Goal: Navigation & Orientation: Find specific page/section

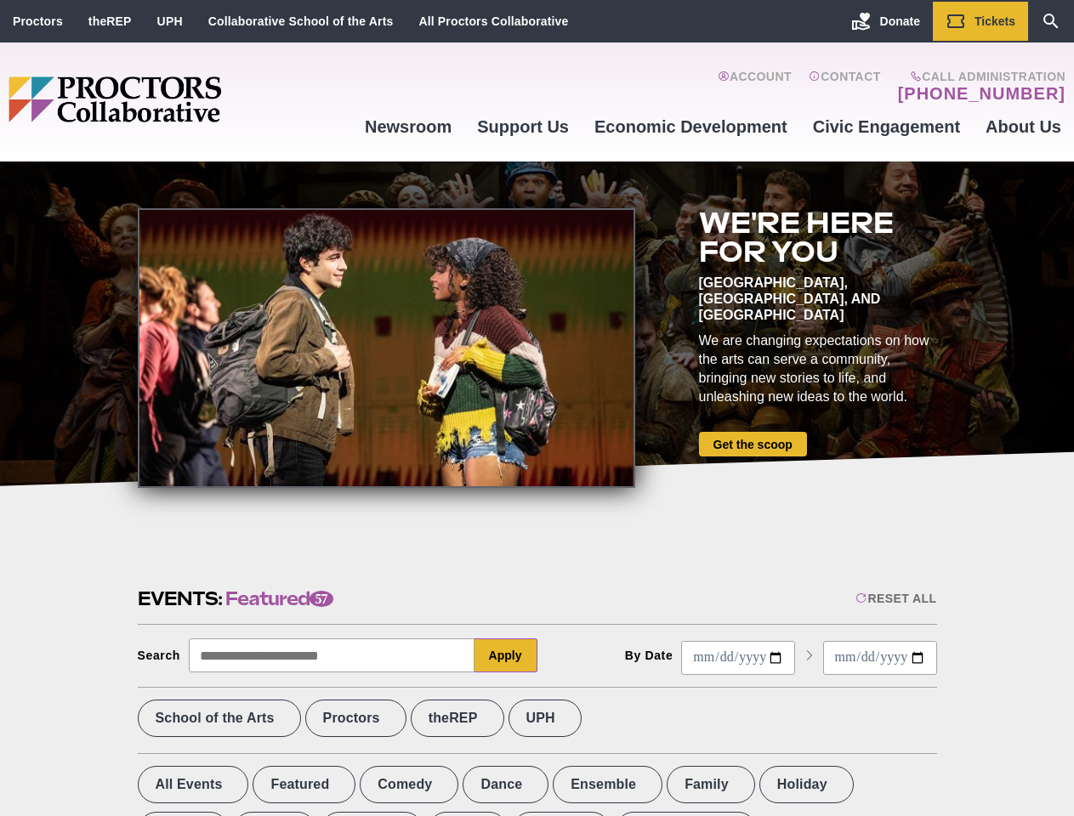
click at [536, 408] on div at bounding box center [386, 348] width 497 height 280
click at [894, 598] on div "Reset All" at bounding box center [895, 599] width 81 height 14
click at [506, 655] on button "Apply" at bounding box center [505, 655] width 63 height 34
